Goal: Find specific page/section: Find specific page/section

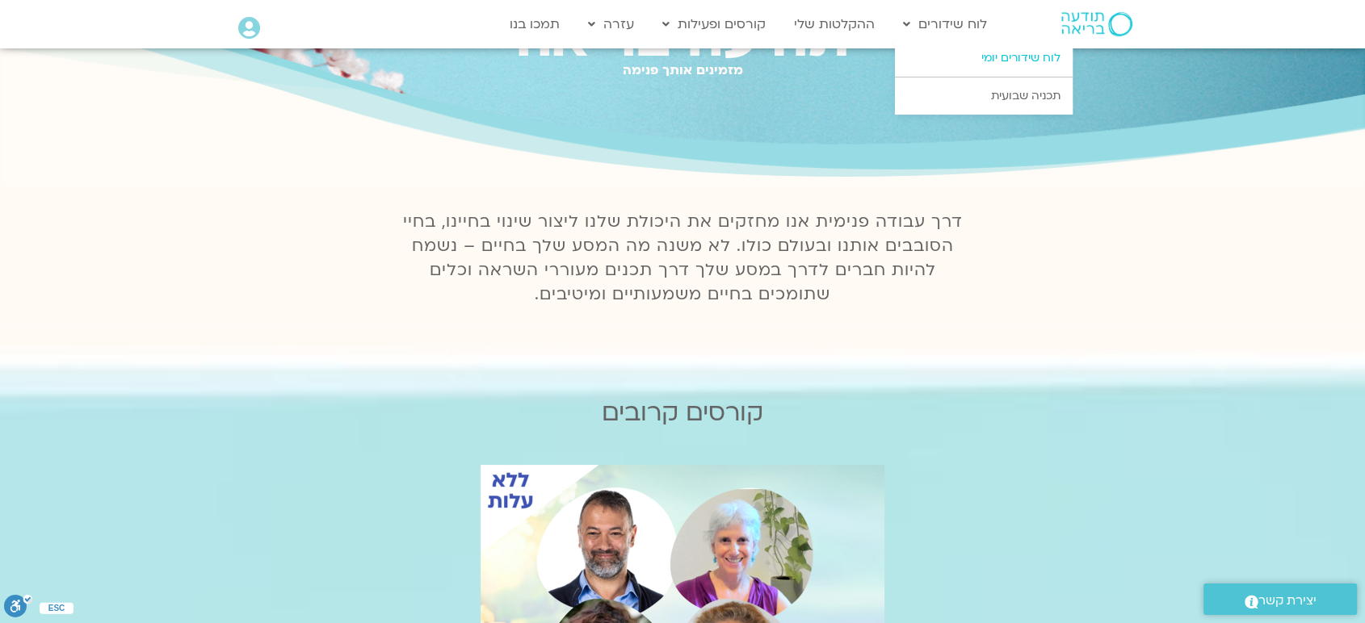
click at [987, 49] on link "לוח שידורים יומי" at bounding box center [984, 58] width 178 height 37
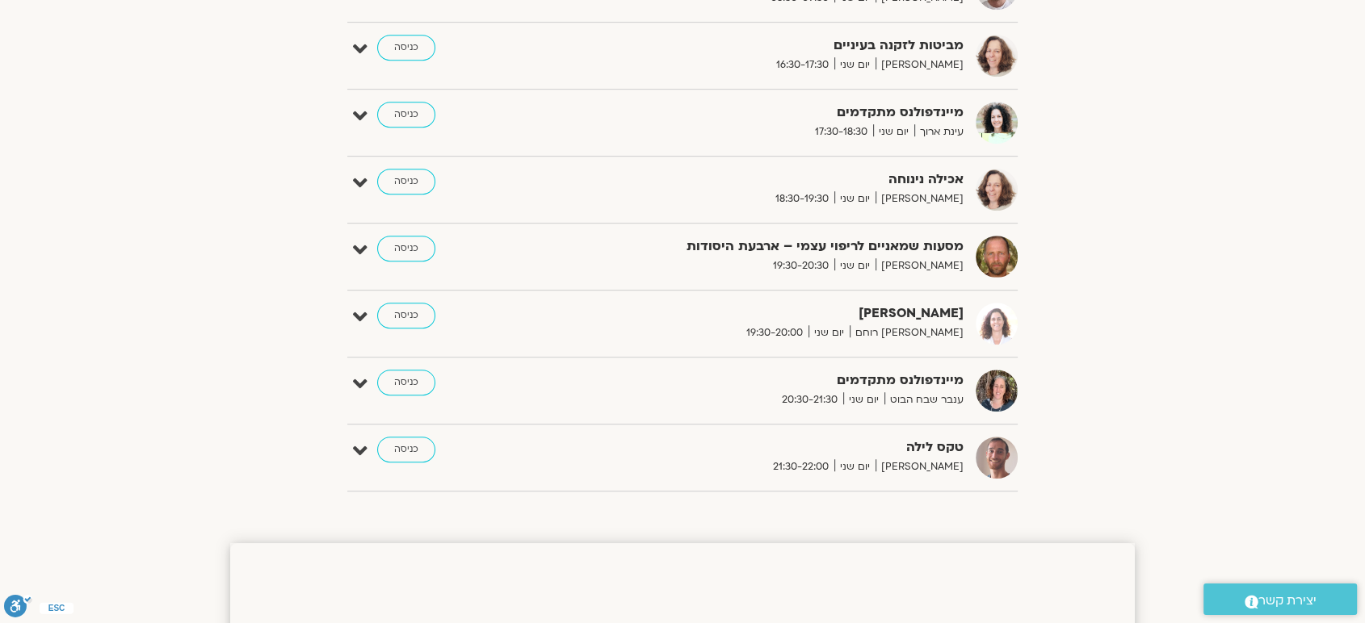
scroll to position [825, 0]
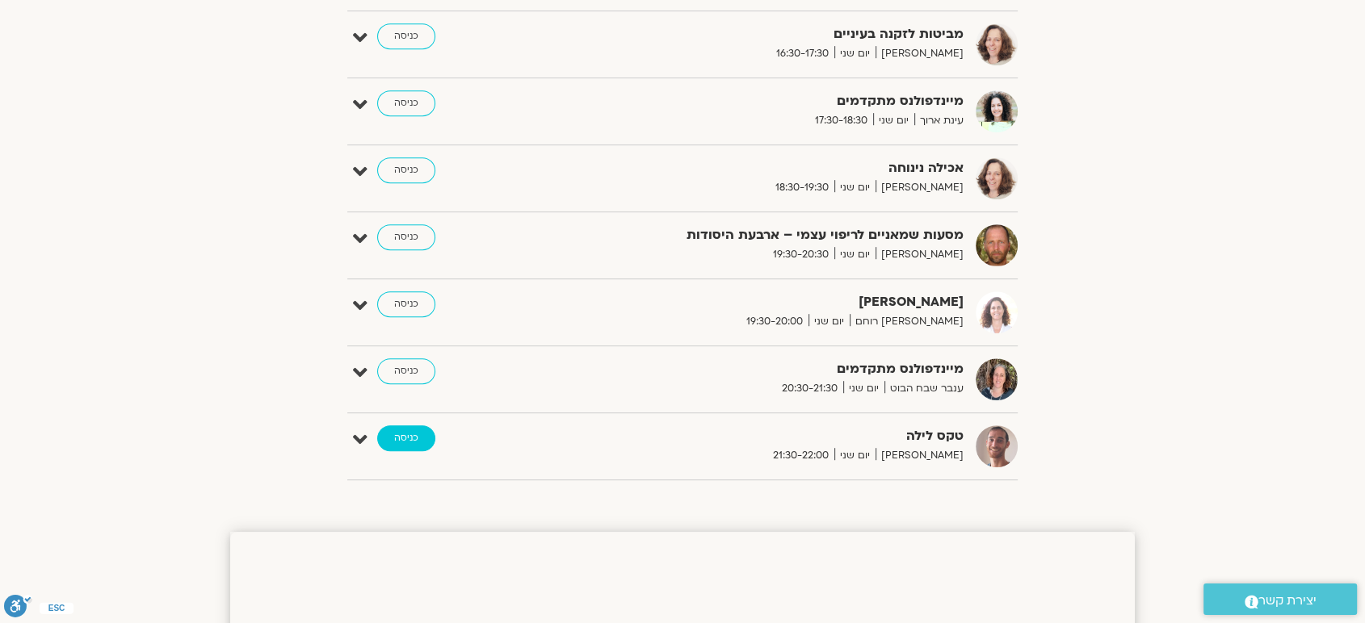
click at [405, 439] on link "כניסה" at bounding box center [406, 439] width 58 height 26
